Goal: Task Accomplishment & Management: Use online tool/utility

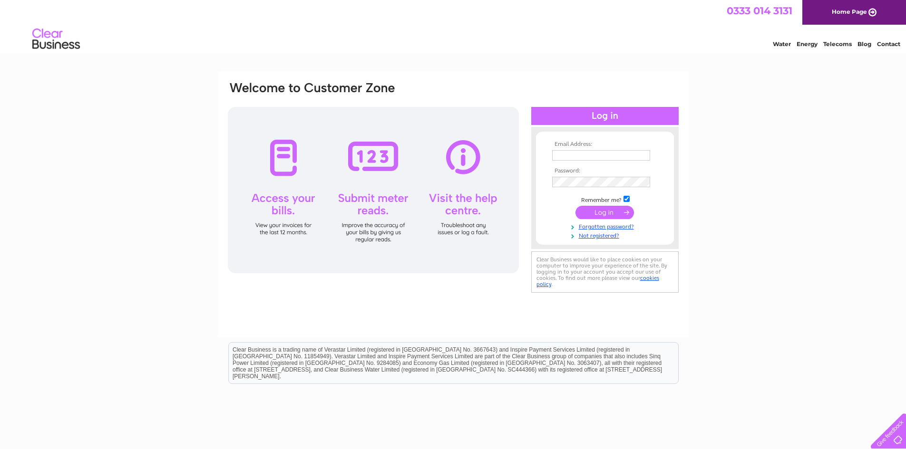
type input "enquiries@a1infrastructureandbuildingltd.co.uk"
click at [594, 212] on input "submit" at bounding box center [605, 212] width 59 height 13
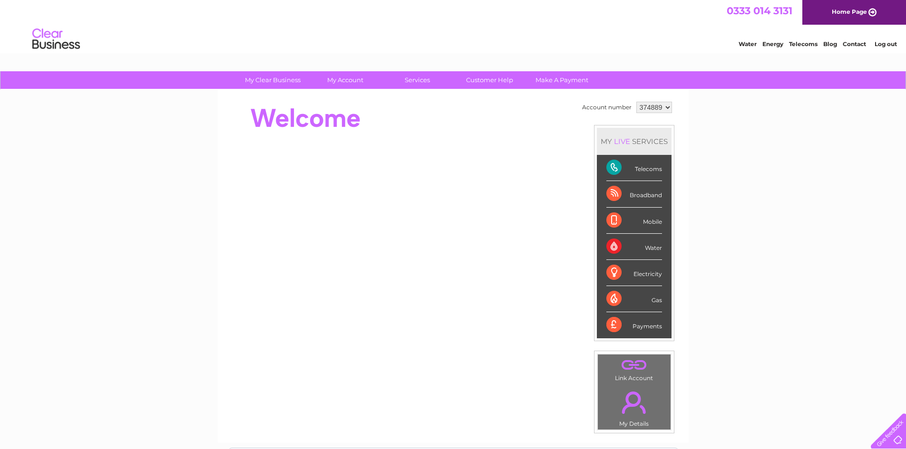
click at [650, 172] on div "Telecoms" at bounding box center [634, 168] width 56 height 26
click at [617, 169] on div "Telecoms" at bounding box center [634, 168] width 56 height 26
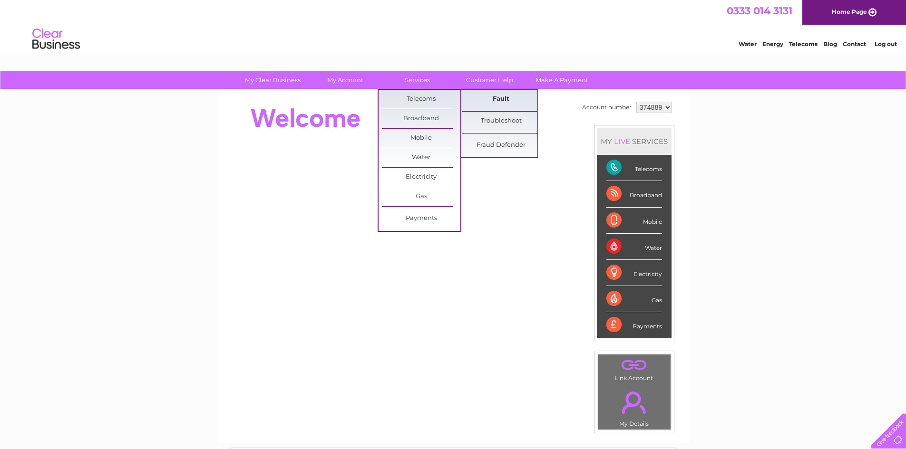
click at [494, 100] on link "Fault" at bounding box center [501, 99] width 78 height 19
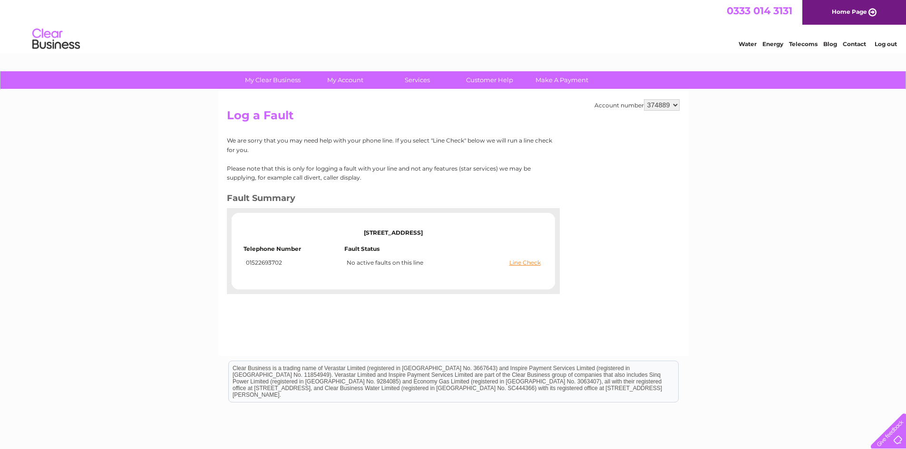
click at [894, 433] on div at bounding box center [886, 429] width 39 height 39
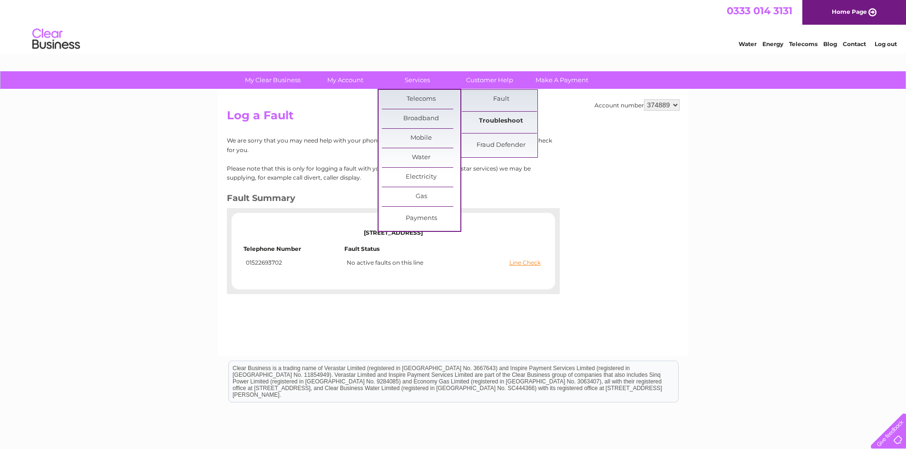
click at [496, 121] on link "Troubleshoot" at bounding box center [501, 121] width 78 height 19
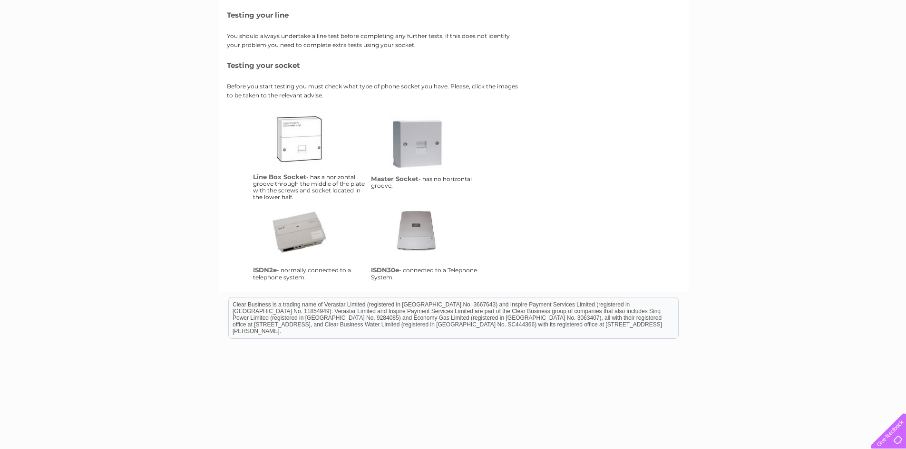
scroll to position [143, 0]
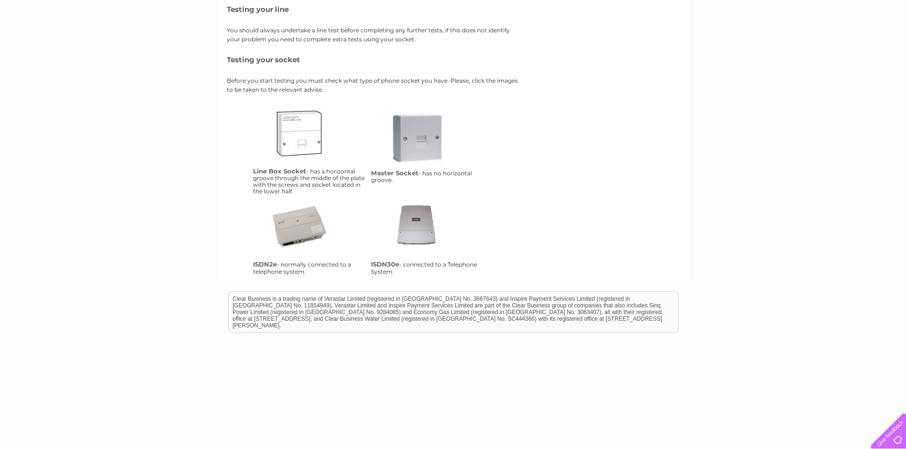
click at [300, 139] on link "lbs" at bounding box center [310, 144] width 76 height 76
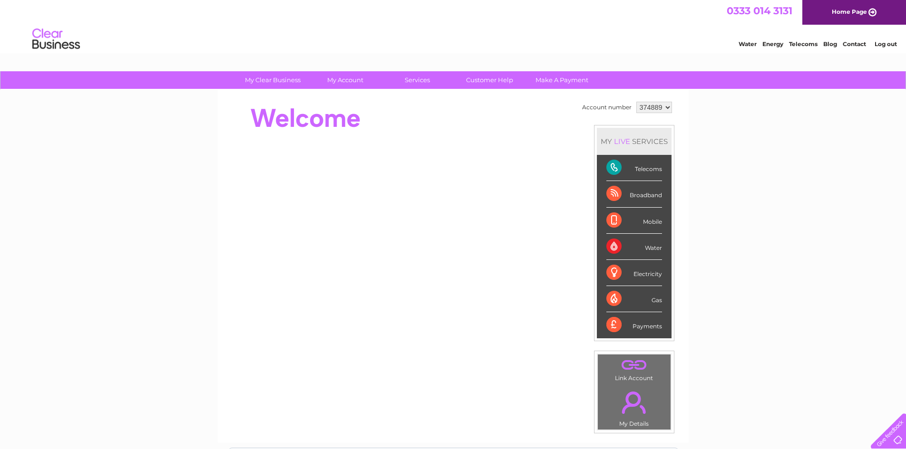
click at [871, 13] on link "Home Page" at bounding box center [854, 12] width 104 height 25
